Goal: Transaction & Acquisition: Purchase product/service

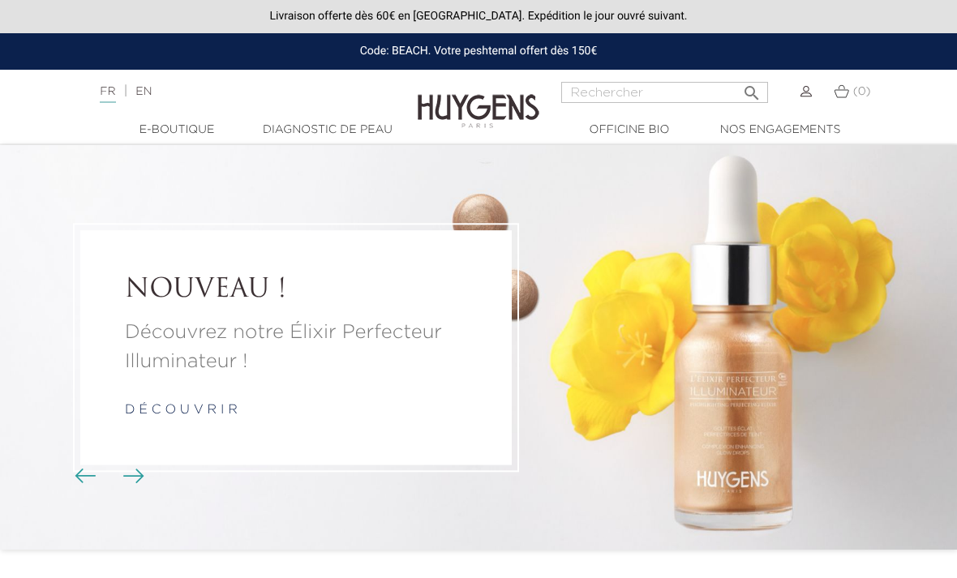
click at [807, 91] on img at bounding box center [806, 91] width 11 height 11
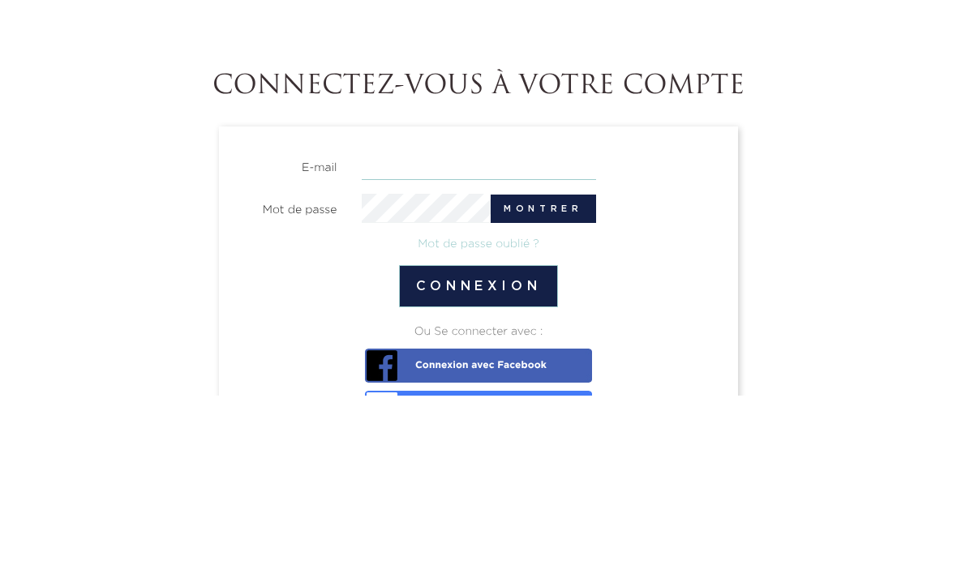
type input "sophie.dehem@gmail.com"
click at [478, 448] on button "Connexion" at bounding box center [479, 469] width 160 height 42
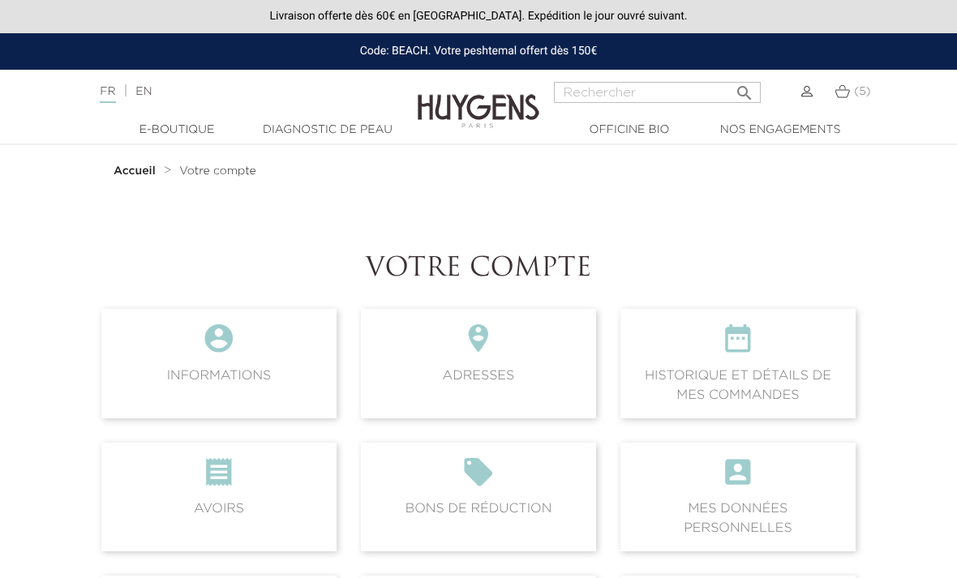
click at [835, 95] on img at bounding box center [842, 91] width 15 height 14
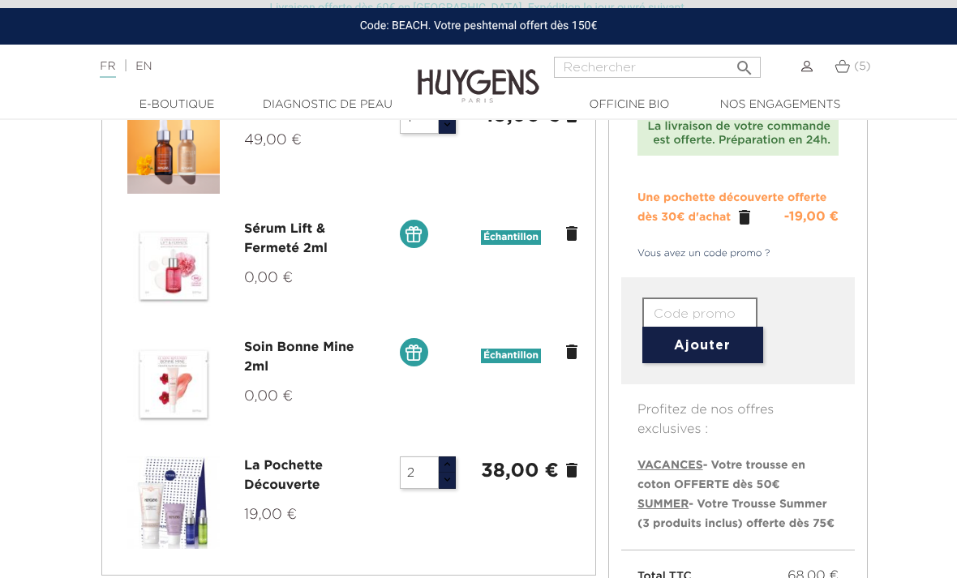
scroll to position [212, 0]
click at [565, 469] on icon "delete" at bounding box center [571, 469] width 19 height 19
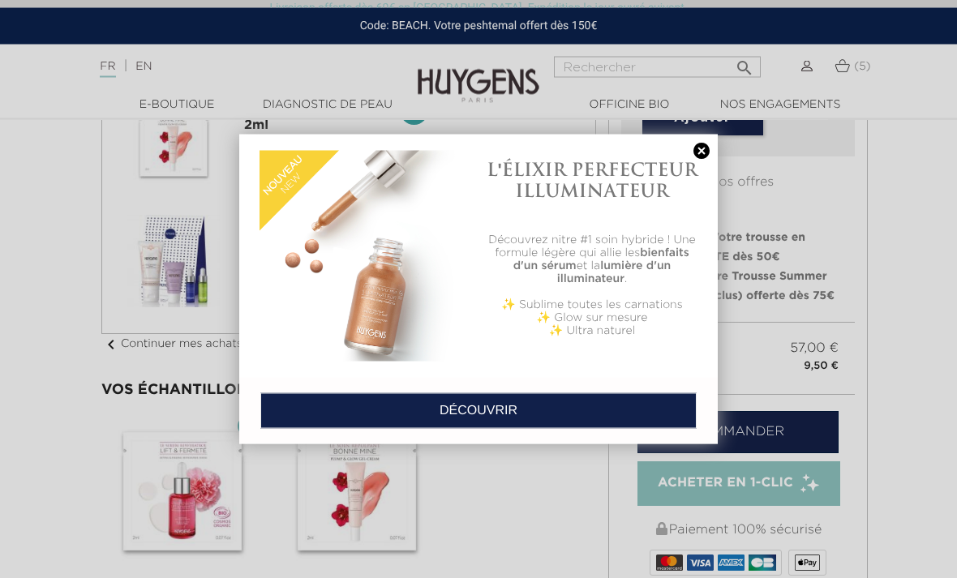
scroll to position [453, 0]
click at [691, 149] on link at bounding box center [701, 151] width 23 height 17
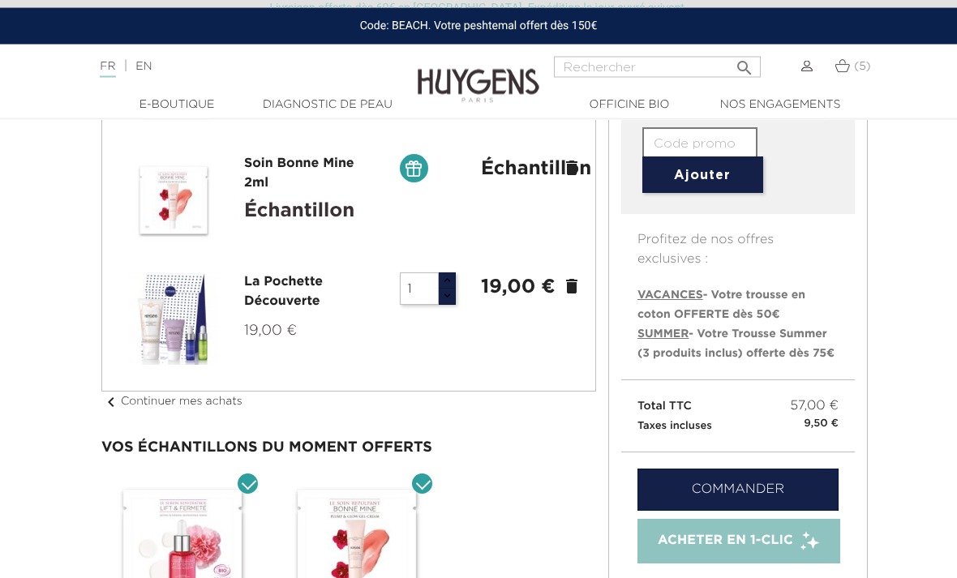
scroll to position [395, 0]
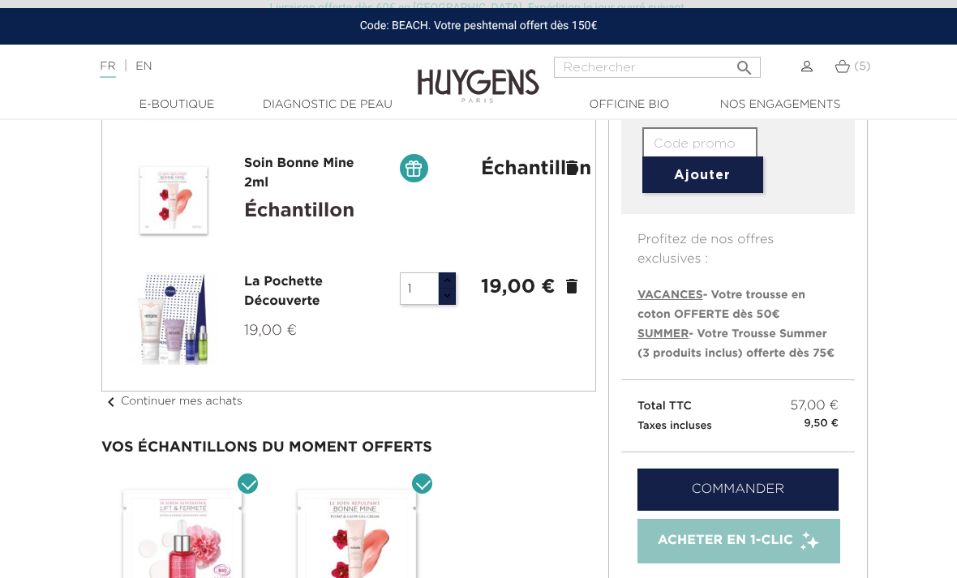
click at [680, 488] on link "Commander" at bounding box center [738, 490] width 201 height 42
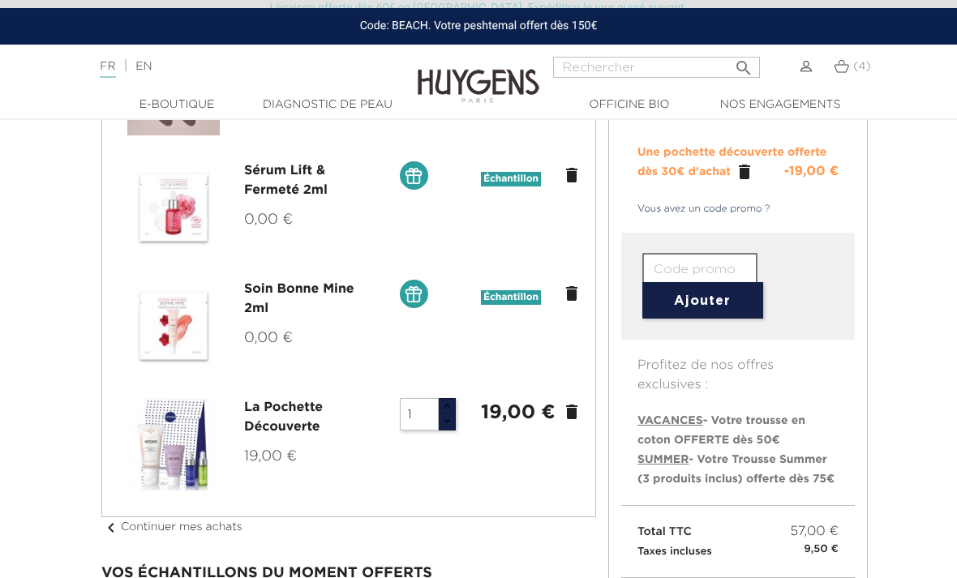
scroll to position [268, 0]
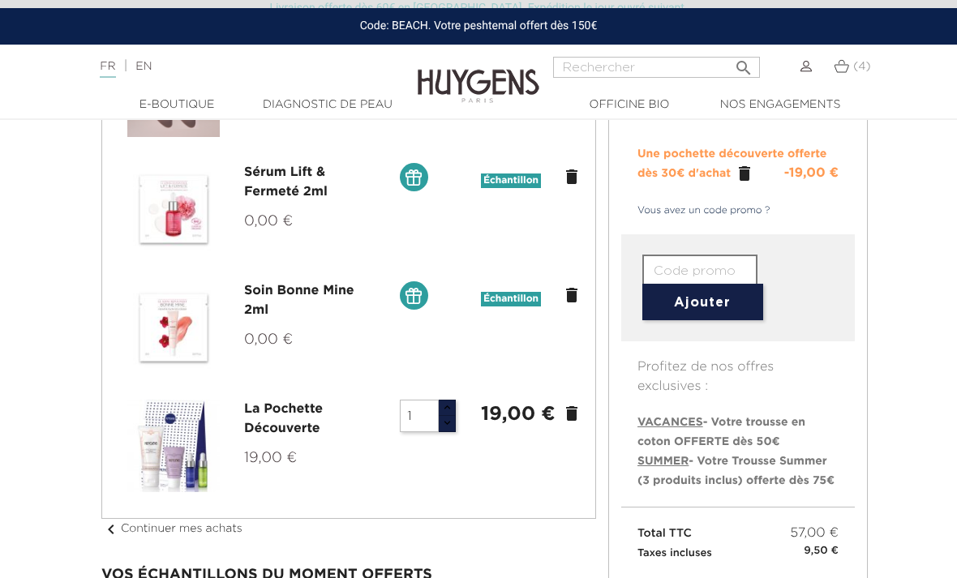
click at [564, 413] on icon "delete" at bounding box center [571, 413] width 19 height 19
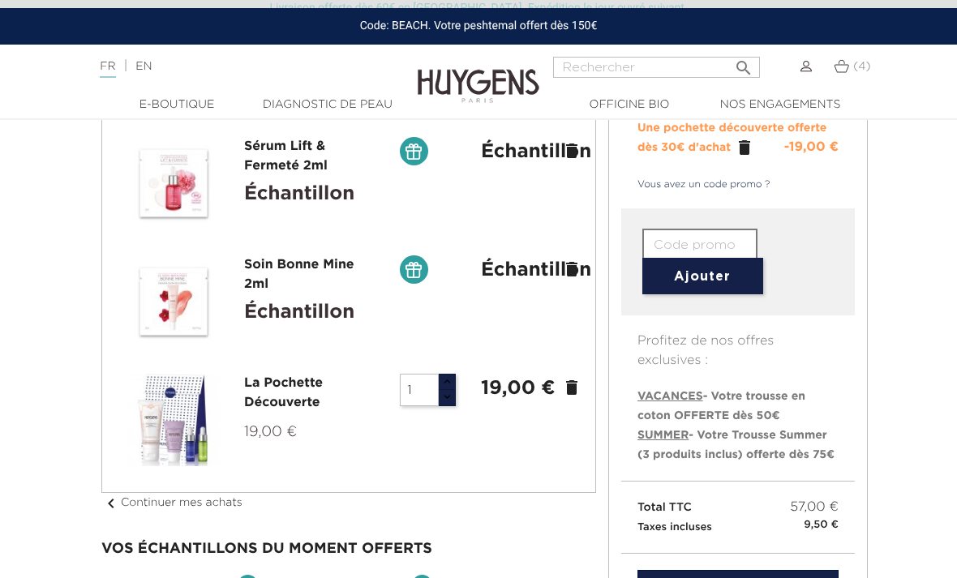
scroll to position [330, 0]
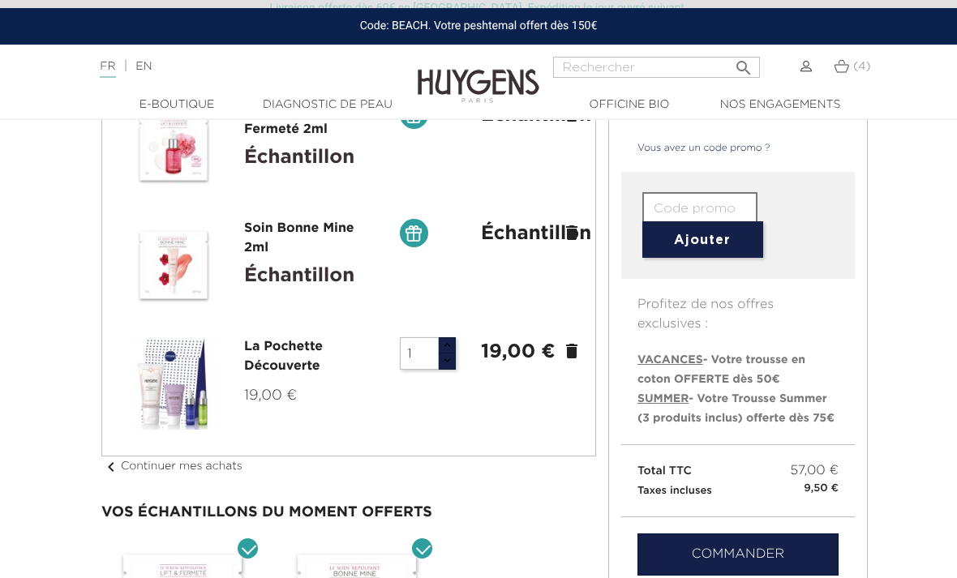
click at [565, 350] on icon "delete" at bounding box center [571, 350] width 19 height 19
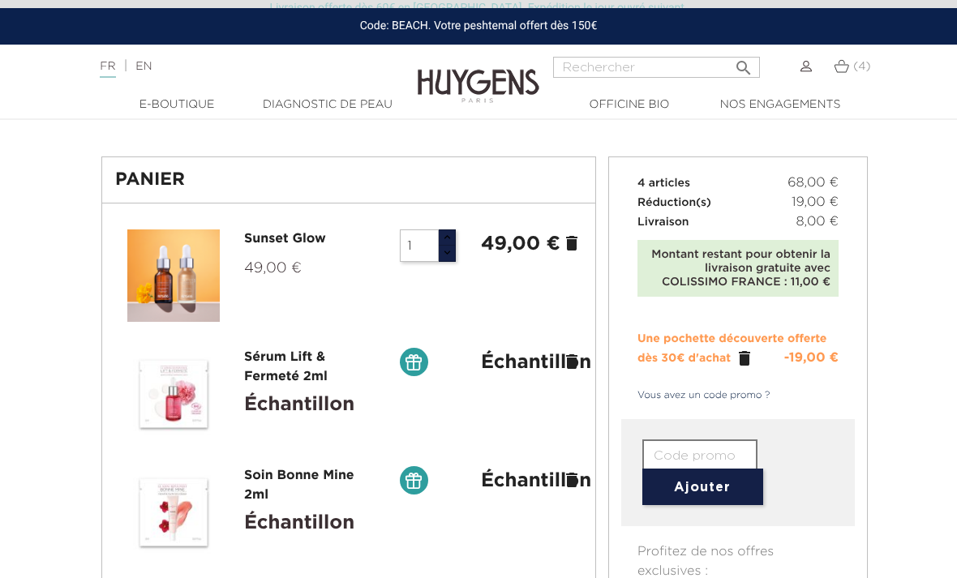
scroll to position [11, 0]
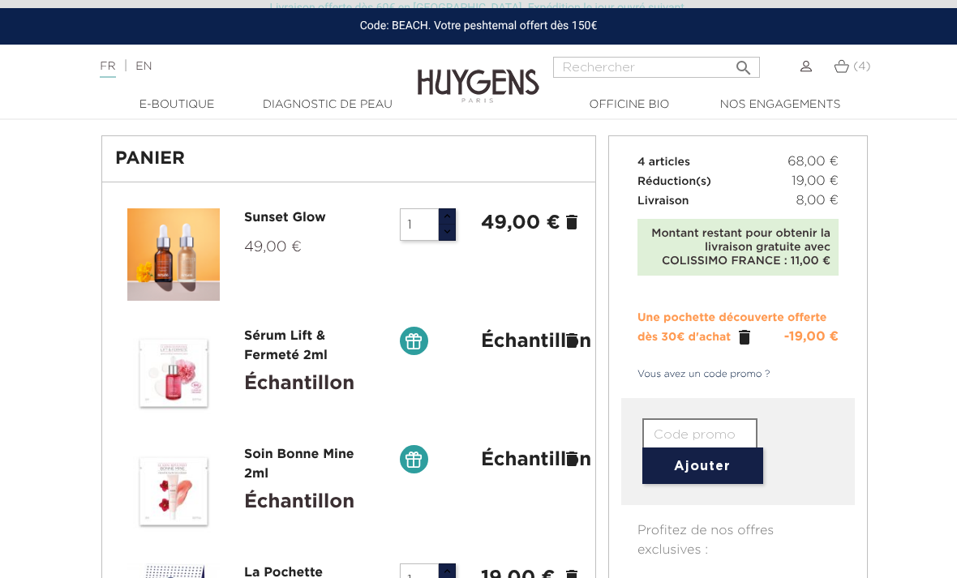
click at [736, 338] on icon "" at bounding box center [744, 337] width 19 height 19
click at [735, 341] on icon "" at bounding box center [744, 337] width 19 height 19
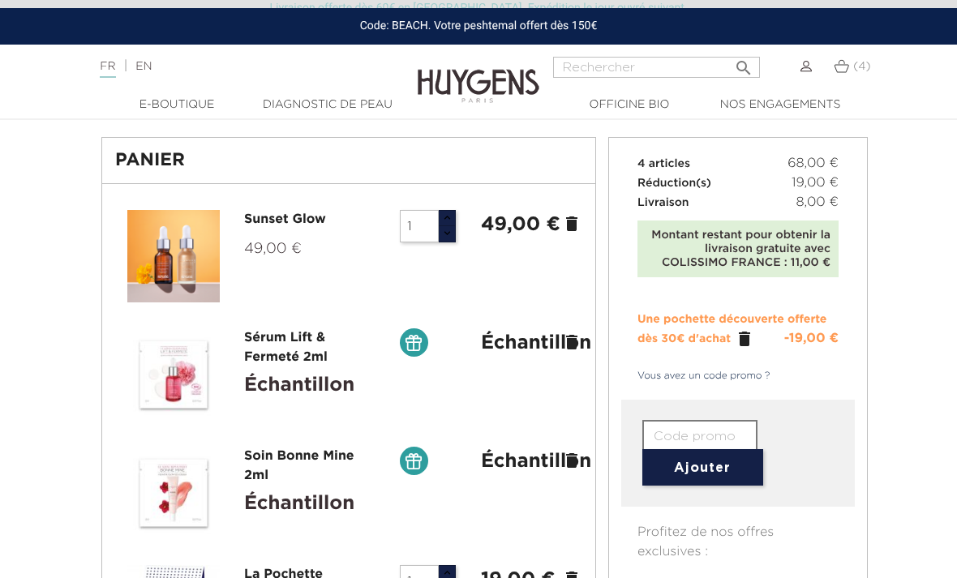
scroll to position [0, 0]
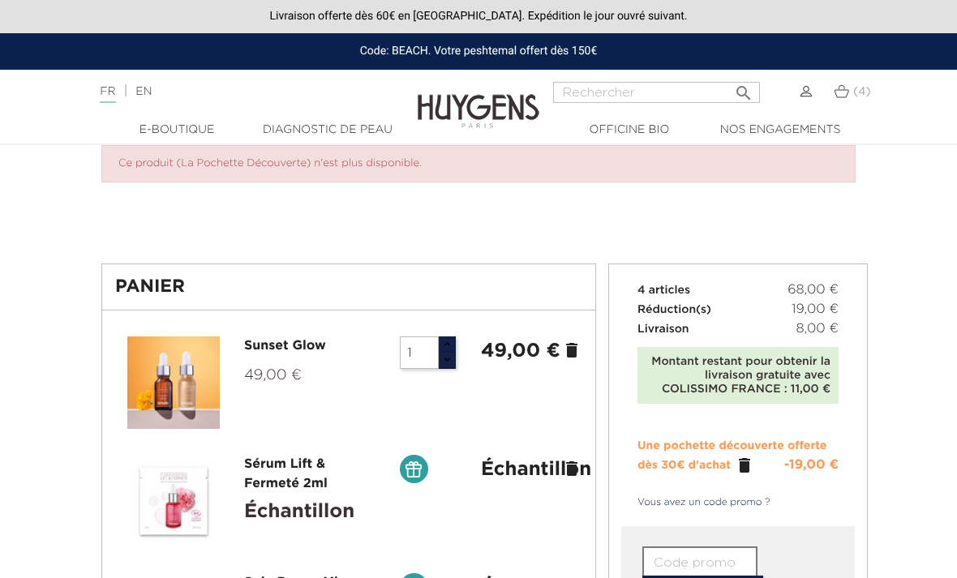
click at [745, 462] on icon "" at bounding box center [744, 465] width 19 height 19
click at [713, 455] on li "Une pochette découverte offerte dès 30€ d'achat  -19,00 €" at bounding box center [738, 455] width 201 height 39
click at [744, 468] on icon "" at bounding box center [744, 465] width 19 height 19
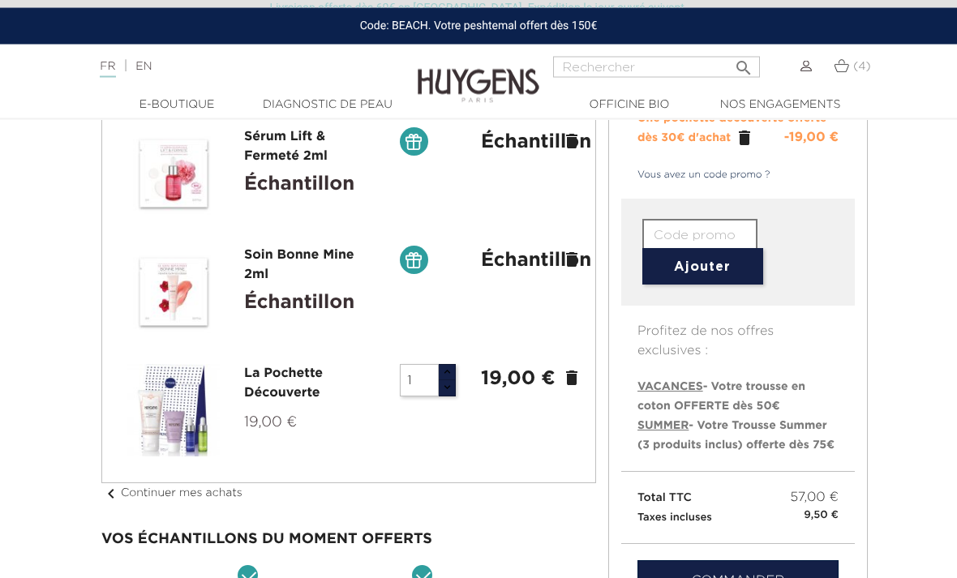
scroll to position [303, 0]
click at [569, 384] on icon "delete" at bounding box center [571, 377] width 19 height 19
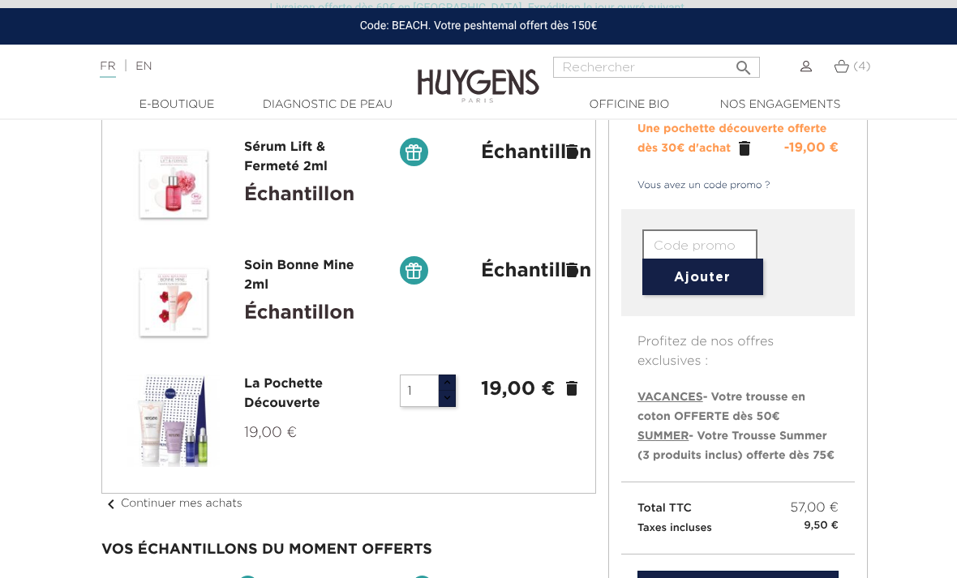
scroll to position [307, 0]
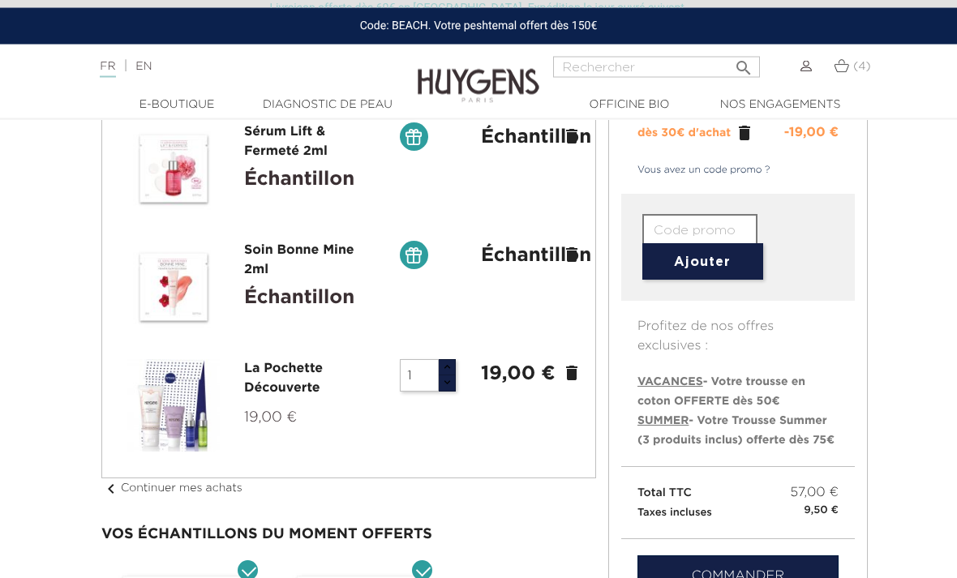
click at [200, 490] on link "chevron_left Continuer mes achats" at bounding box center [171, 488] width 141 height 11
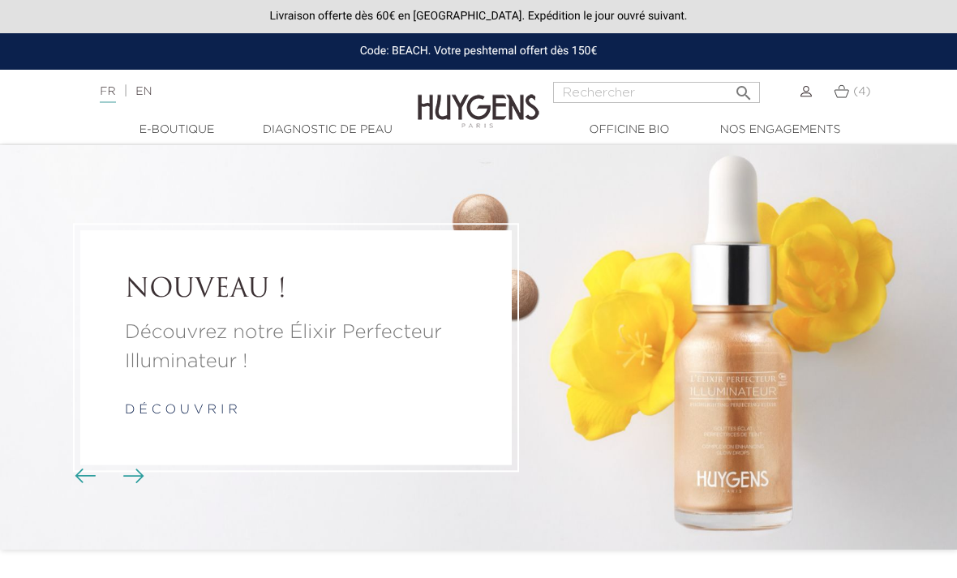
click at [844, 92] on img at bounding box center [841, 91] width 15 height 14
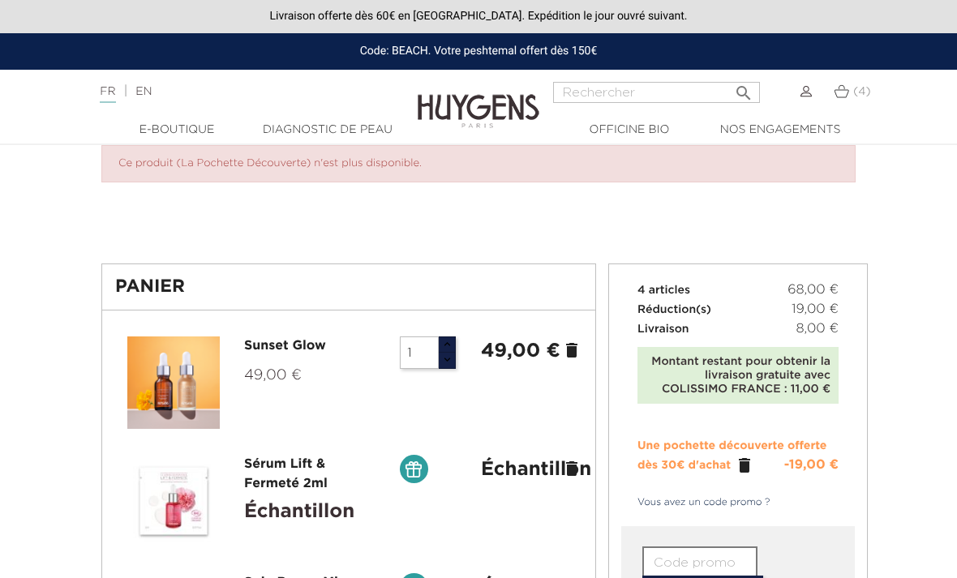
click at [415, 349] on input "1" at bounding box center [419, 353] width 39 height 32
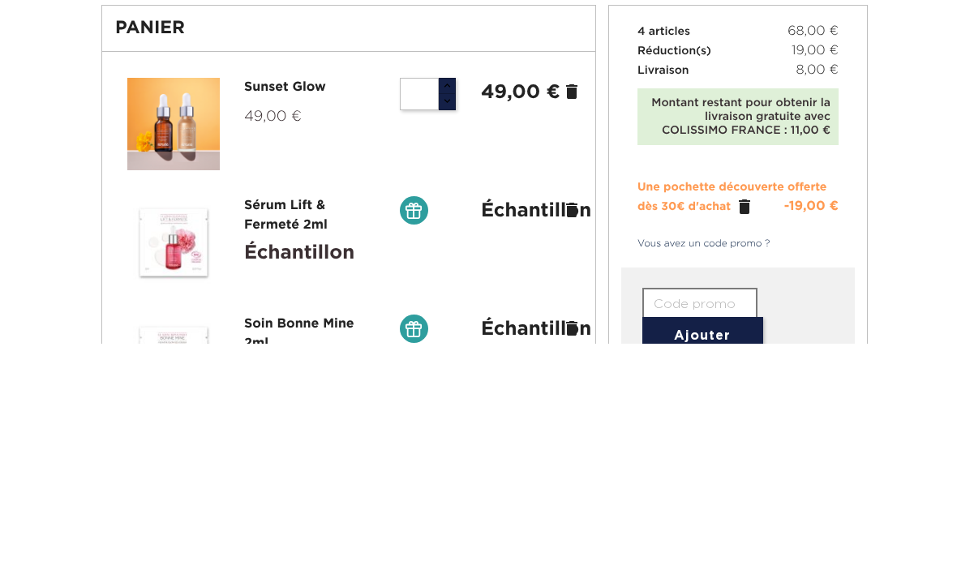
type input "2"
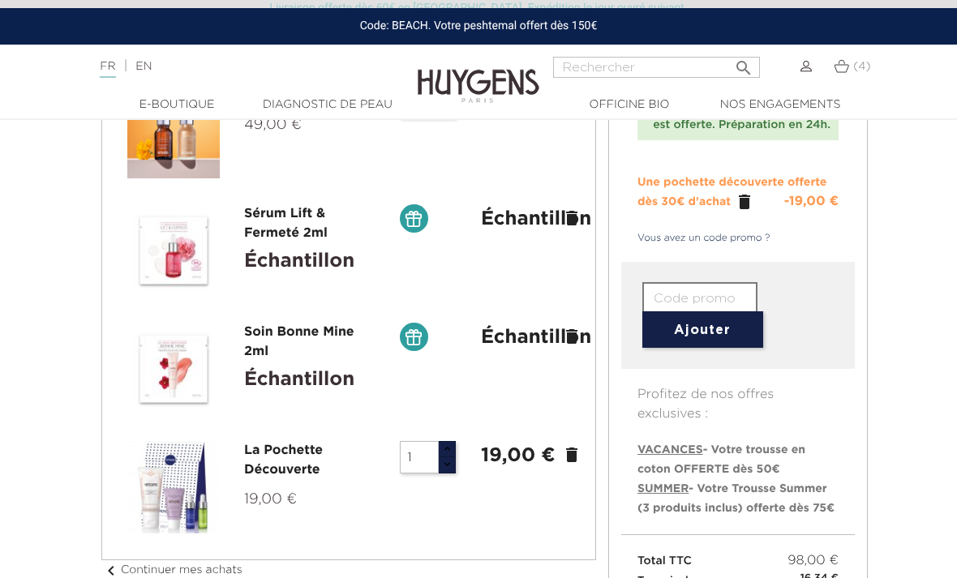
scroll to position [225, 0]
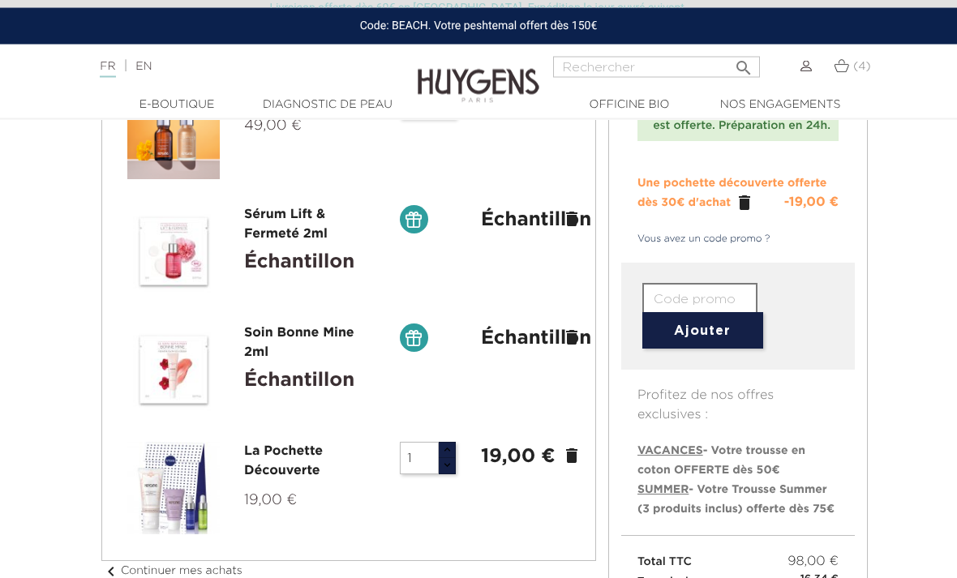
click at [573, 456] on icon "delete" at bounding box center [571, 456] width 19 height 19
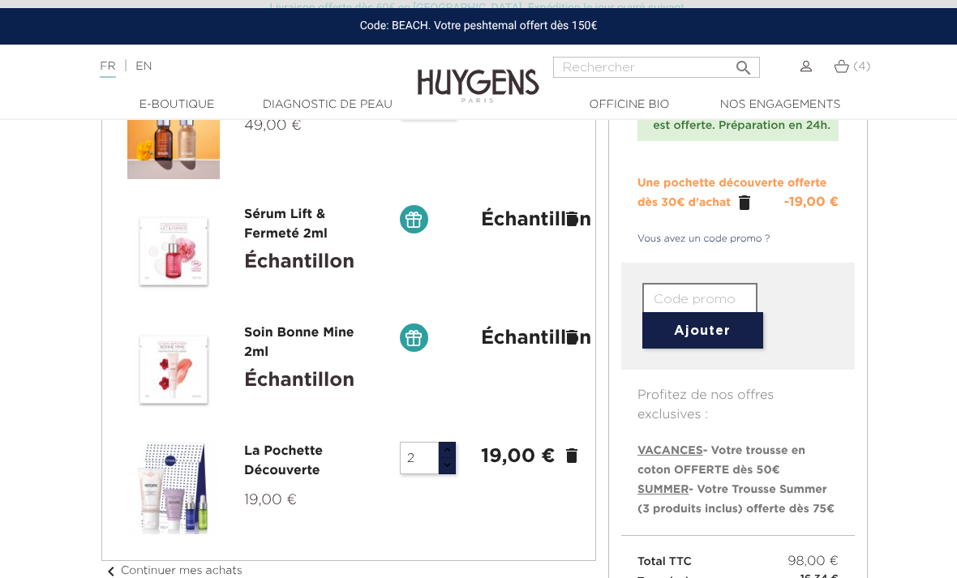
type input "1"
click at [707, 301] on input "text" at bounding box center [699, 299] width 115 height 32
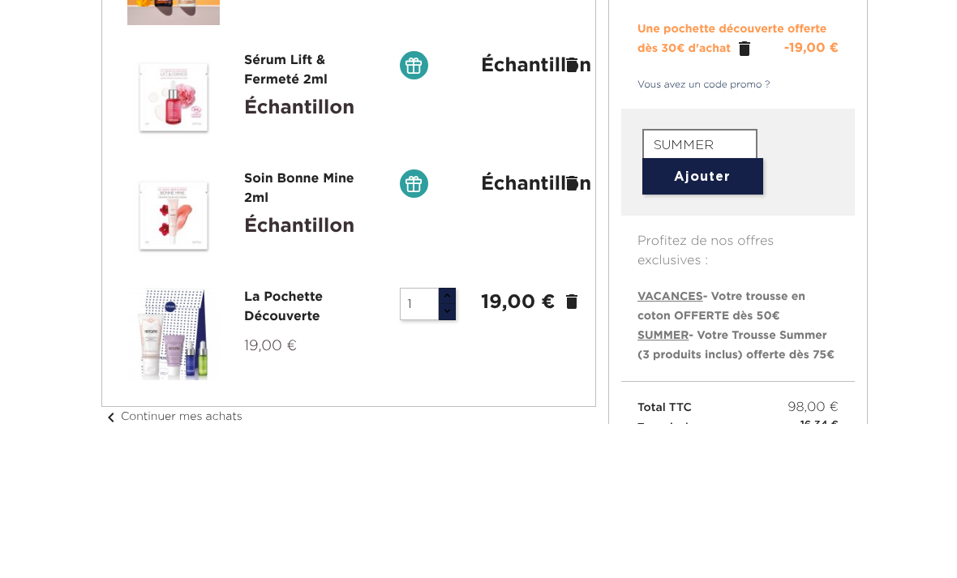
type input "SUMMER"
click at [729, 313] on button "Ajouter" at bounding box center [702, 331] width 121 height 37
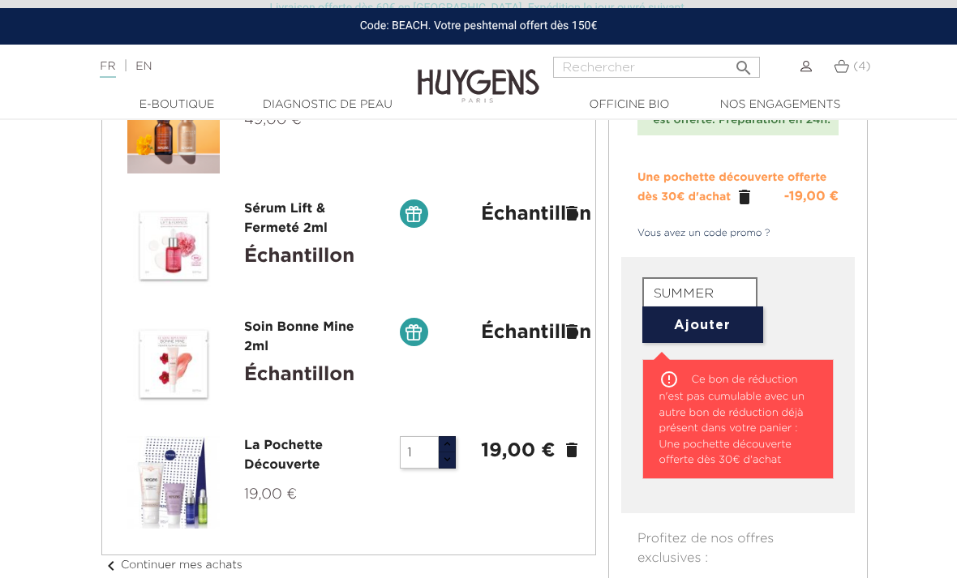
scroll to position [228, 0]
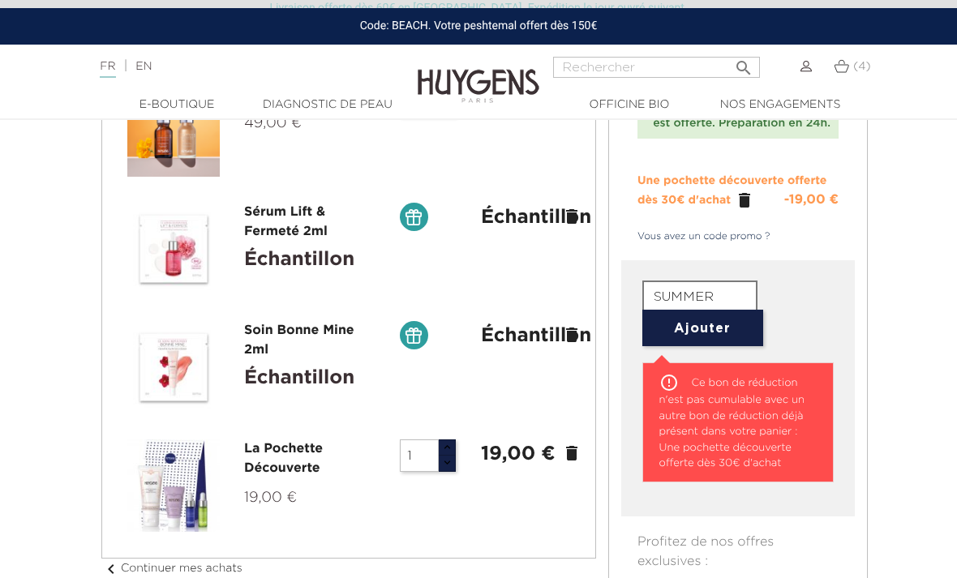
click at [750, 201] on icon "" at bounding box center [744, 200] width 19 height 19
click at [751, 198] on icon "" at bounding box center [744, 200] width 19 height 19
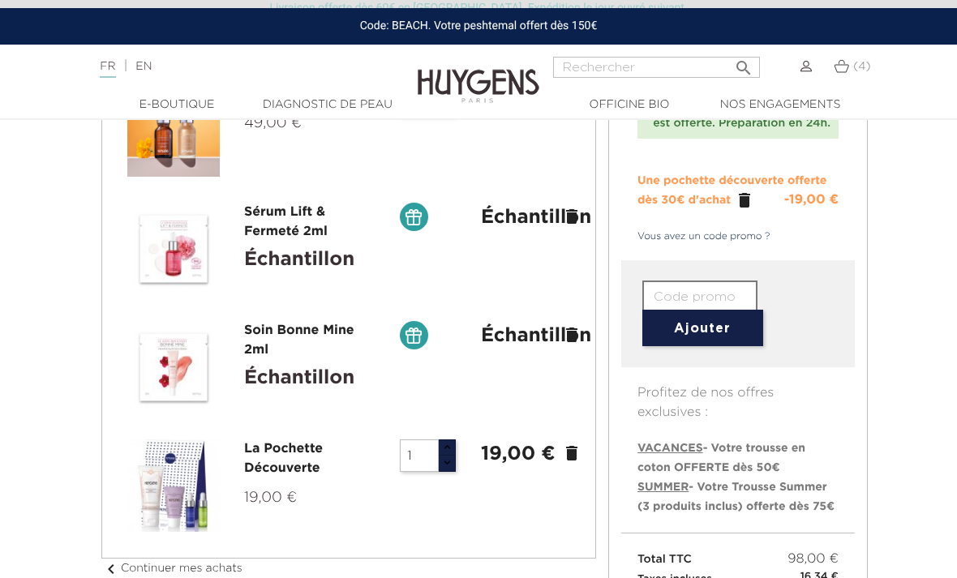
click at [746, 204] on icon "" at bounding box center [744, 200] width 19 height 19
click at [750, 201] on icon "" at bounding box center [744, 200] width 19 height 19
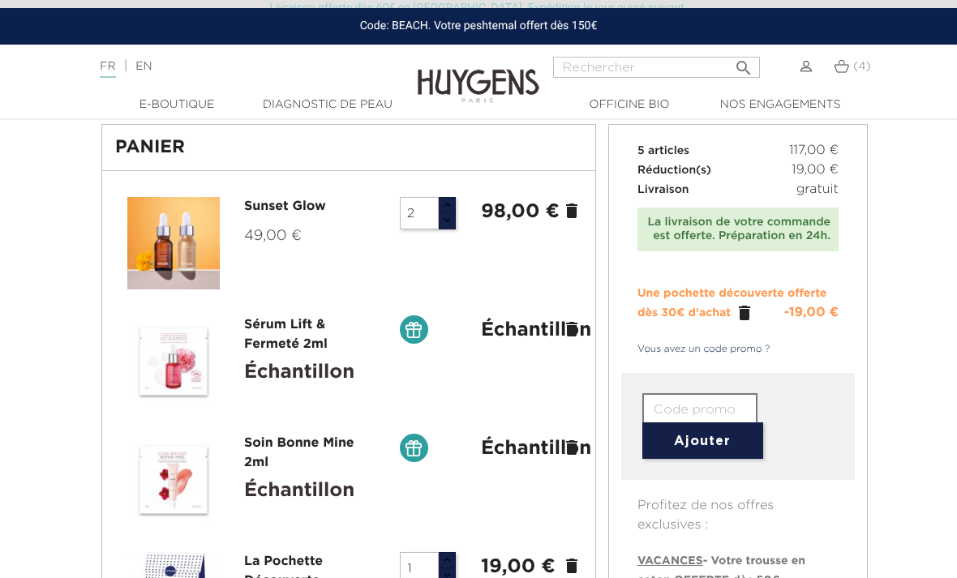
scroll to position [92, 0]
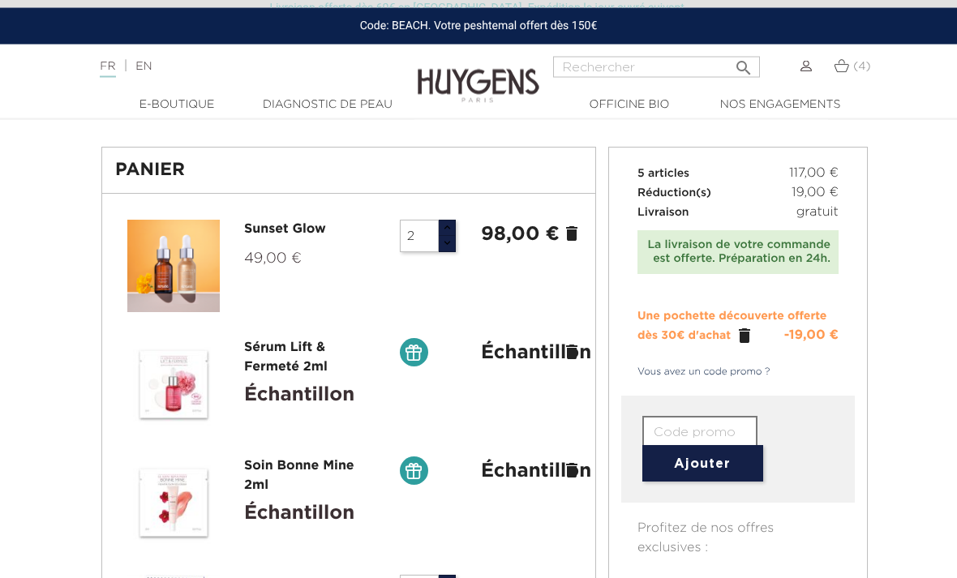
click at [424, 246] on input "2" at bounding box center [419, 237] width 39 height 32
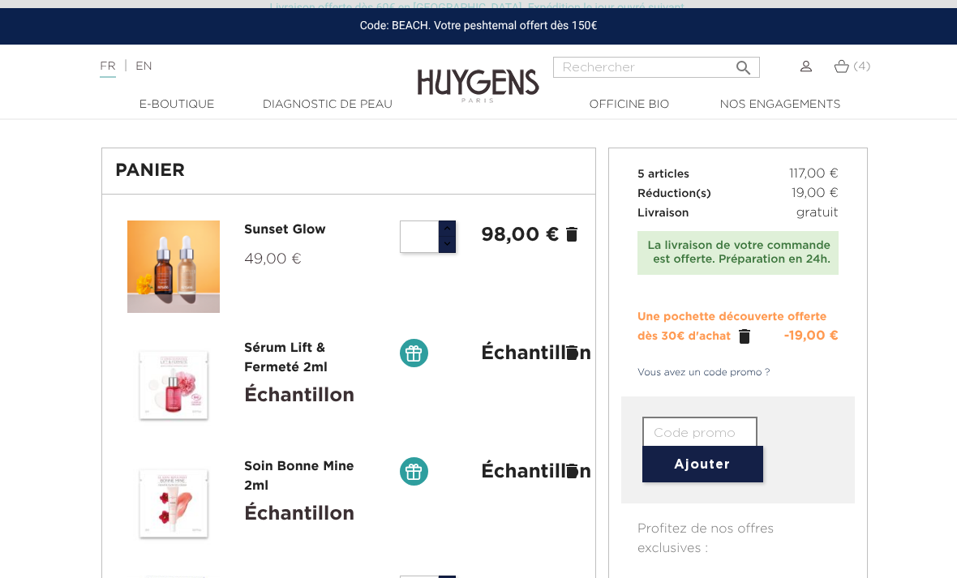
type input "1"
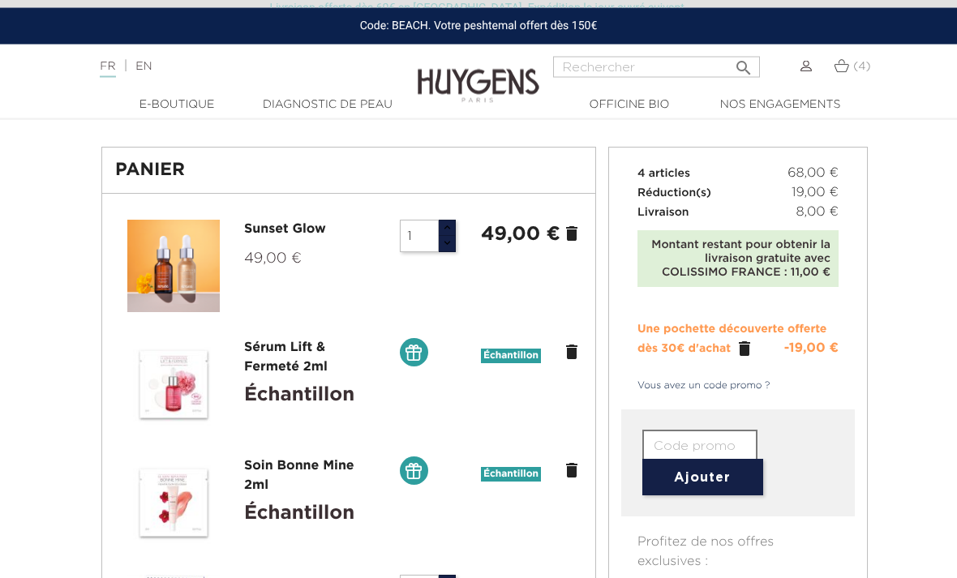
scroll to position [92, 0]
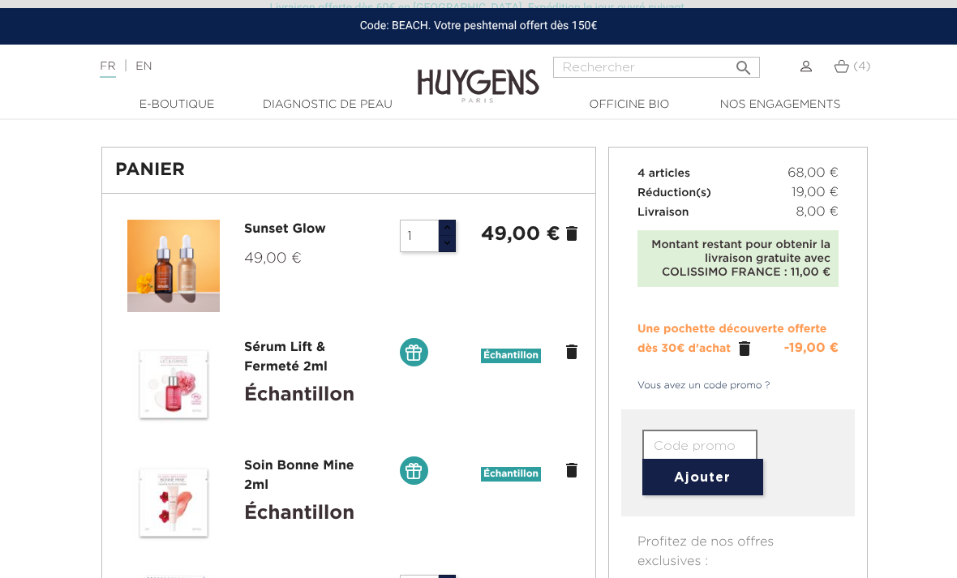
click at [753, 346] on icon "" at bounding box center [744, 348] width 19 height 19
click at [741, 346] on icon "" at bounding box center [744, 348] width 19 height 19
click at [742, 344] on icon "" at bounding box center [744, 348] width 19 height 19
click at [740, 341] on icon "" at bounding box center [744, 348] width 19 height 19
click at [727, 350] on span "Une pochette découverte offerte dès 30€ d'achat" at bounding box center [732, 339] width 189 height 31
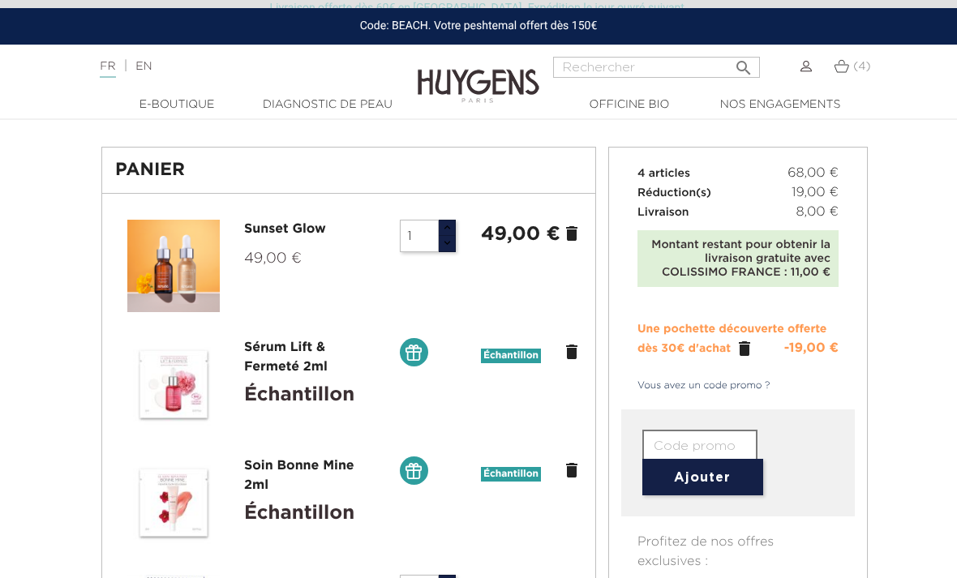
click at [724, 349] on span "Une pochette découverte offerte dès 30€ d'achat" at bounding box center [732, 339] width 189 height 31
click at [732, 356] on li "Une pochette découverte offerte dès 30€ d'achat  -19,00 €" at bounding box center [738, 339] width 201 height 39
click at [735, 356] on icon "" at bounding box center [744, 348] width 19 height 19
click at [748, 354] on icon "" at bounding box center [744, 348] width 19 height 19
click at [748, 355] on icon "" at bounding box center [744, 348] width 19 height 19
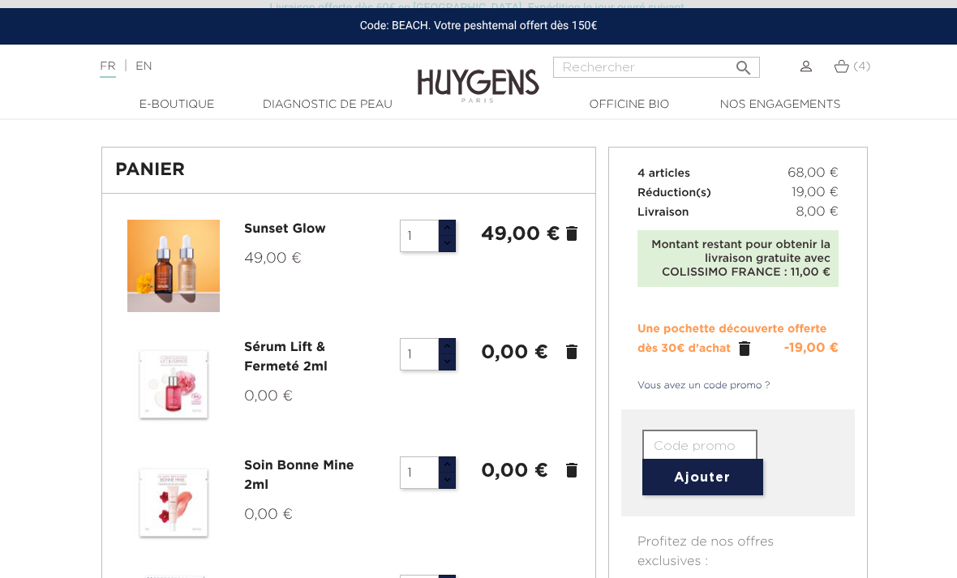
click at [735, 364] on ul "Une pochette découverte offerte dès 30€ d'achat  -19,00 €" at bounding box center [738, 338] width 234 height 71
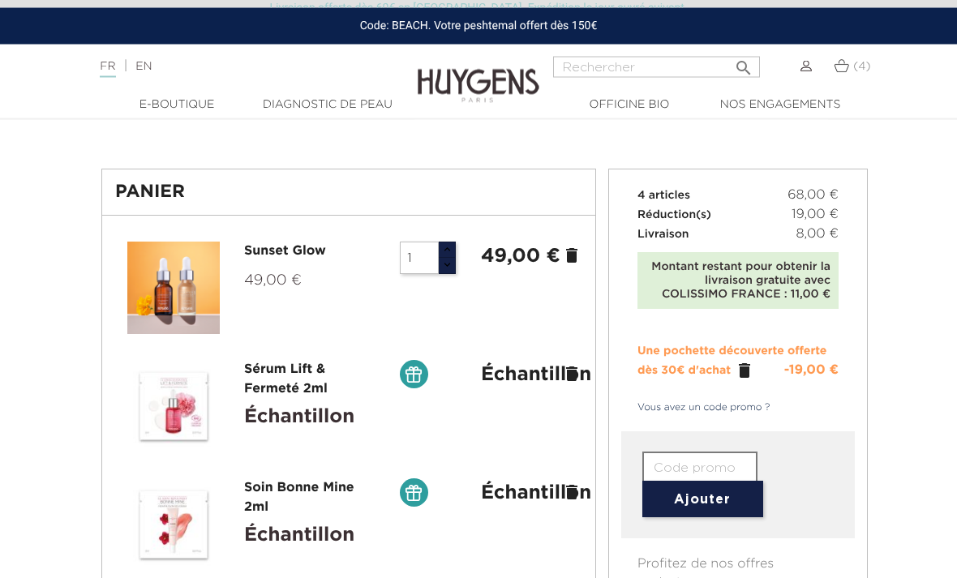
scroll to position [0, 0]
